Goal: Task Accomplishment & Management: Use online tool/utility

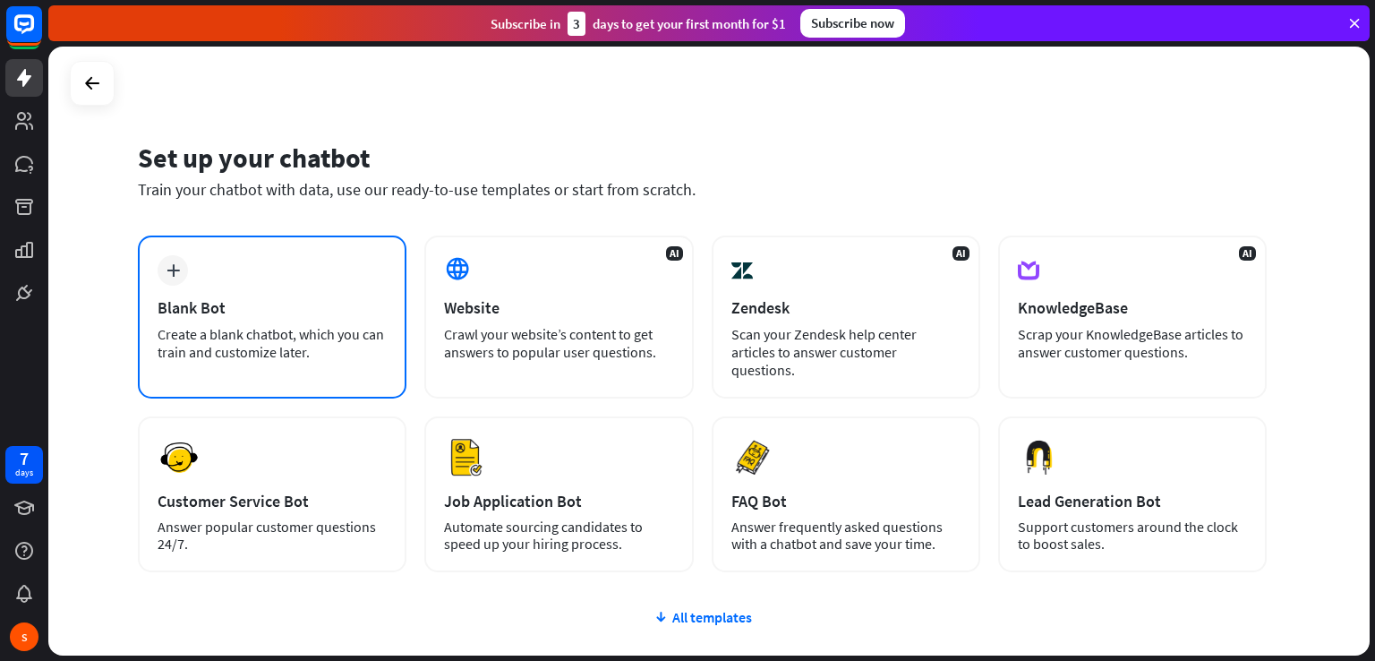
click at [305, 305] on div "Blank Bot" at bounding box center [272, 307] width 229 height 21
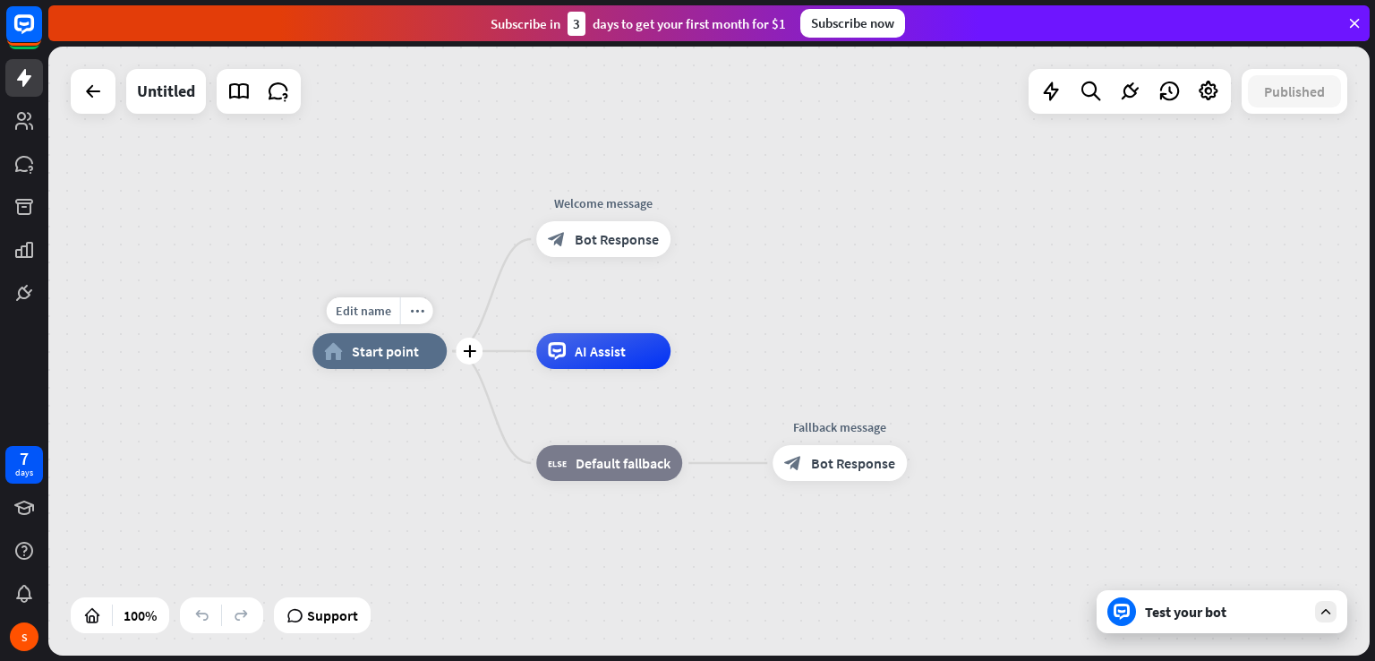
click at [369, 366] on div "home_2 Start point" at bounding box center [379, 351] width 134 height 36
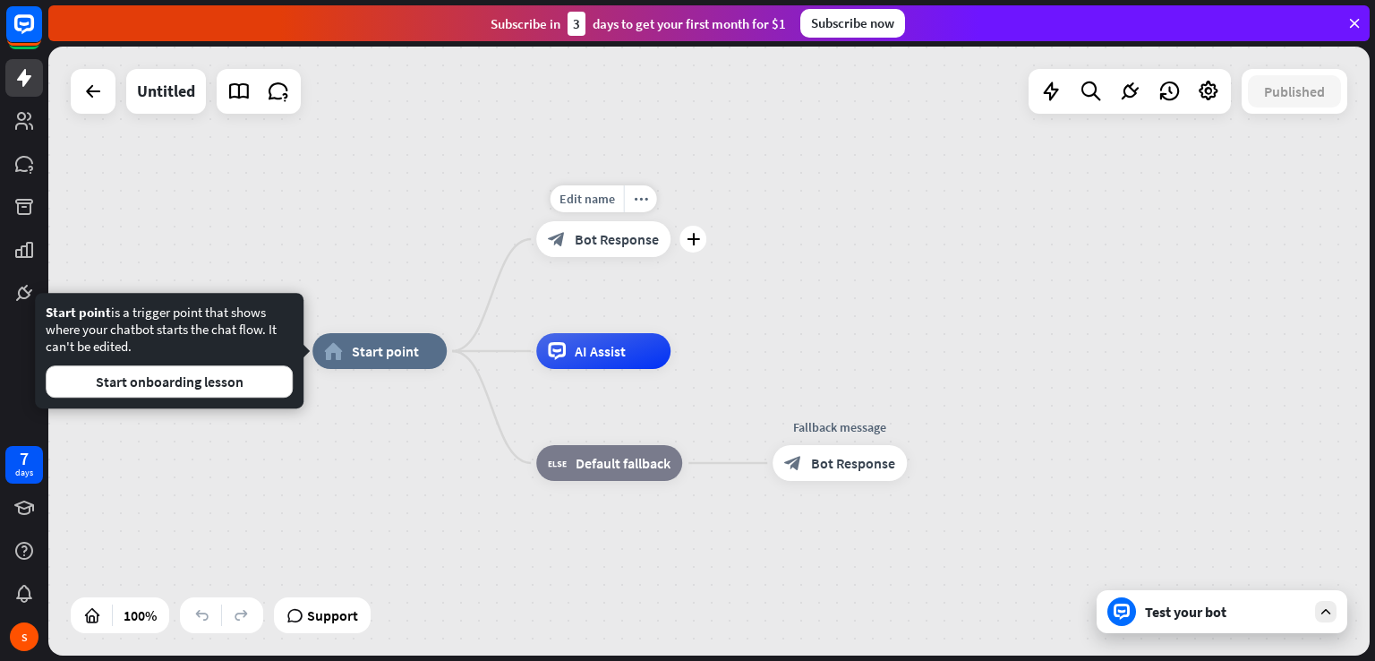
click at [597, 227] on div "block_bot_response Bot Response" at bounding box center [603, 239] width 134 height 36
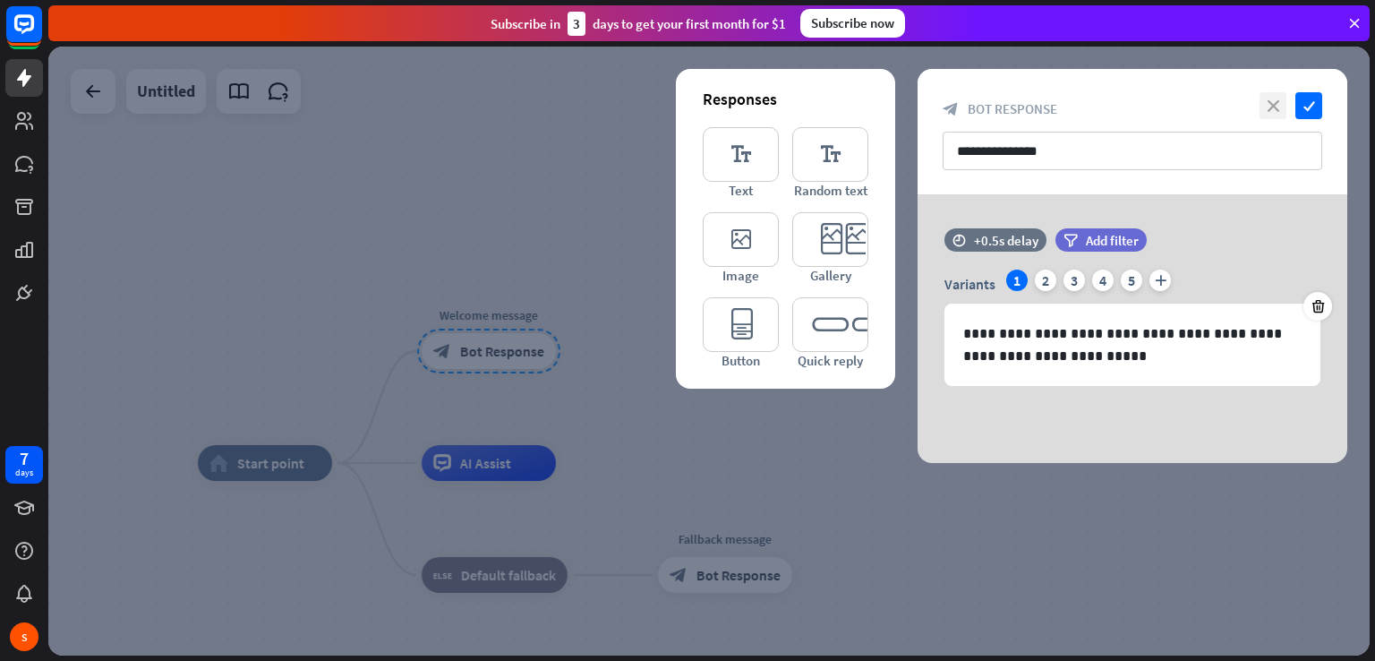
click at [1280, 102] on icon "close" at bounding box center [1273, 105] width 27 height 27
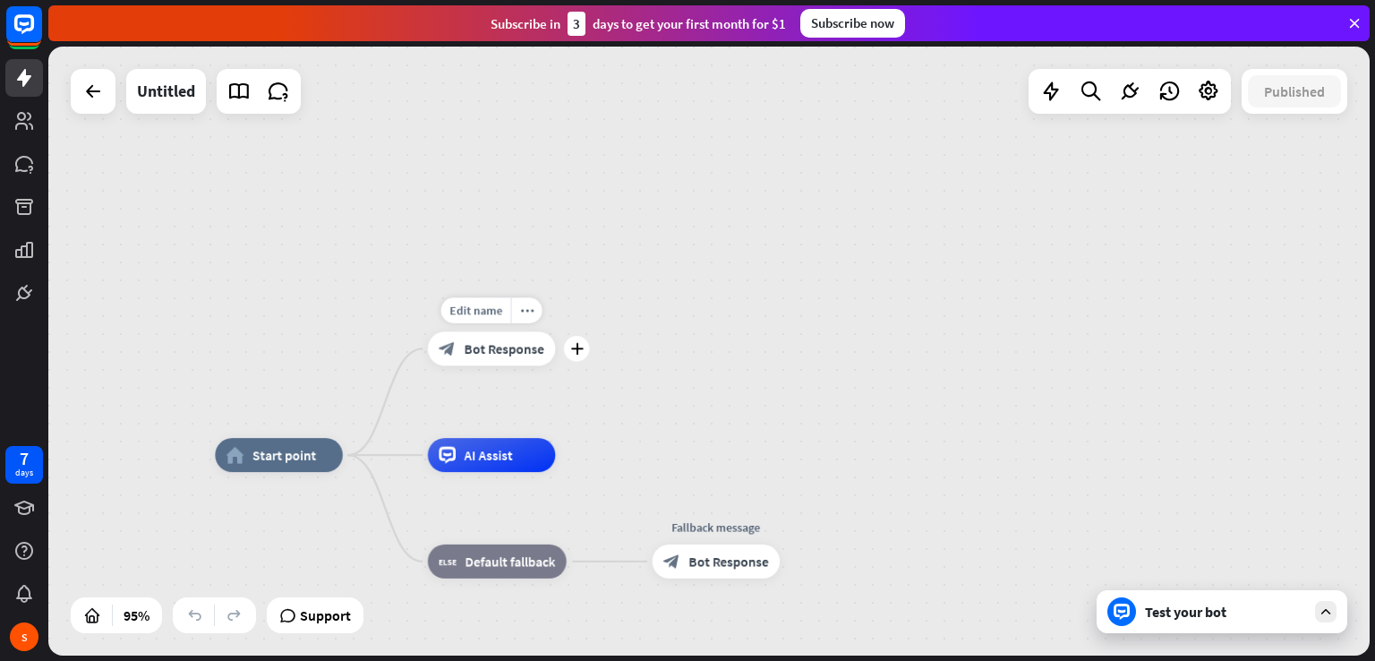
click at [485, 363] on div "block_bot_response Bot Response" at bounding box center [491, 348] width 127 height 34
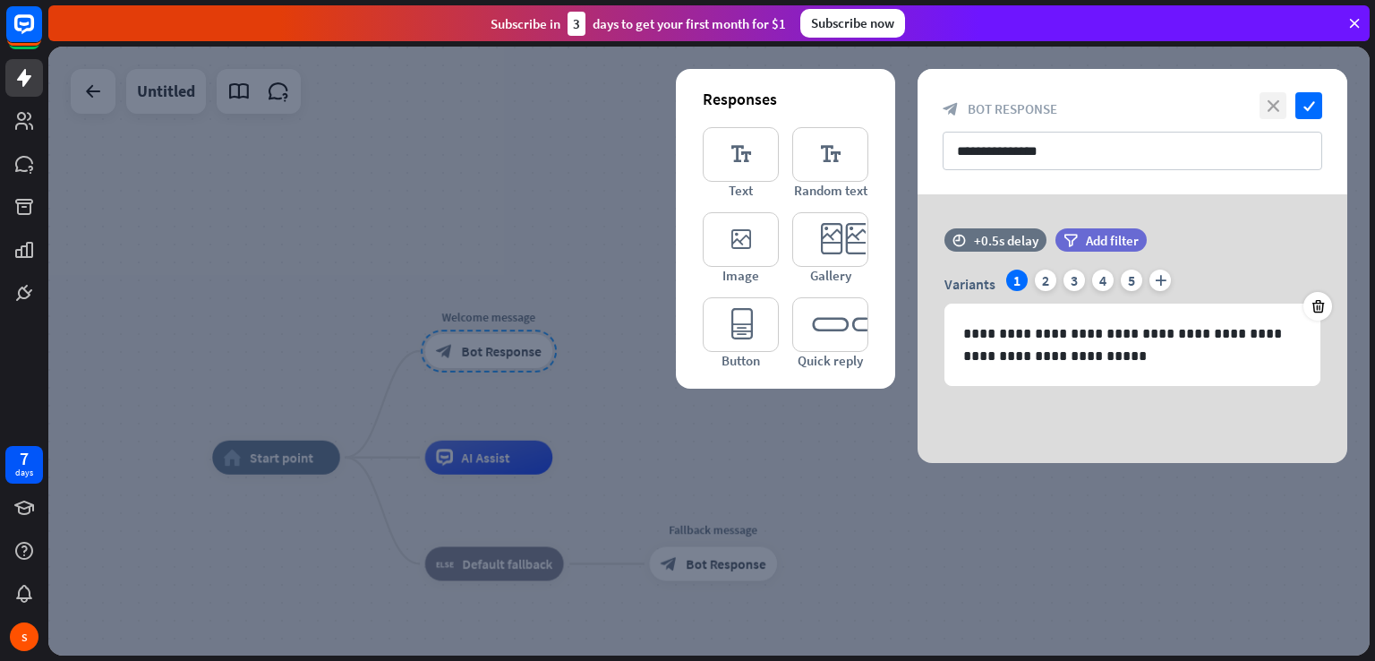
click at [1264, 103] on icon "close" at bounding box center [1273, 105] width 27 height 27
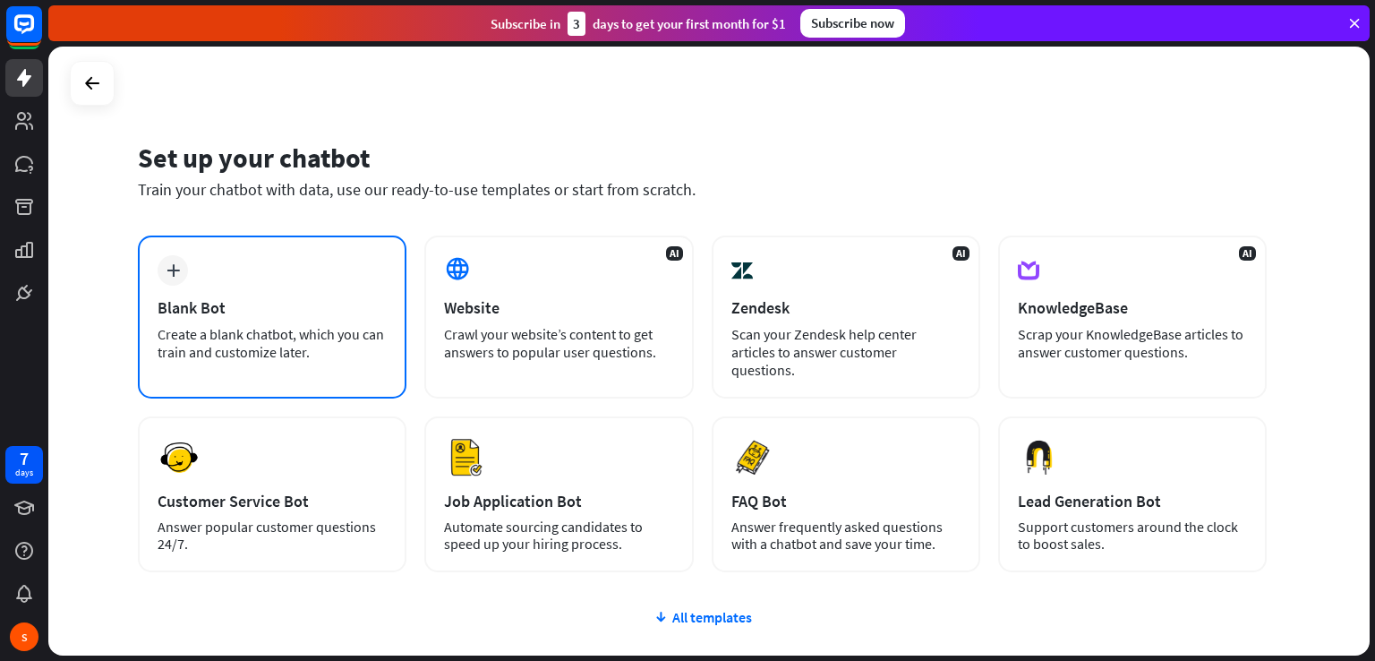
click at [278, 270] on div "plus Blank Bot Create a blank chatbot, which you can train and customize later." at bounding box center [272, 316] width 269 height 163
